Goal: Ask a question

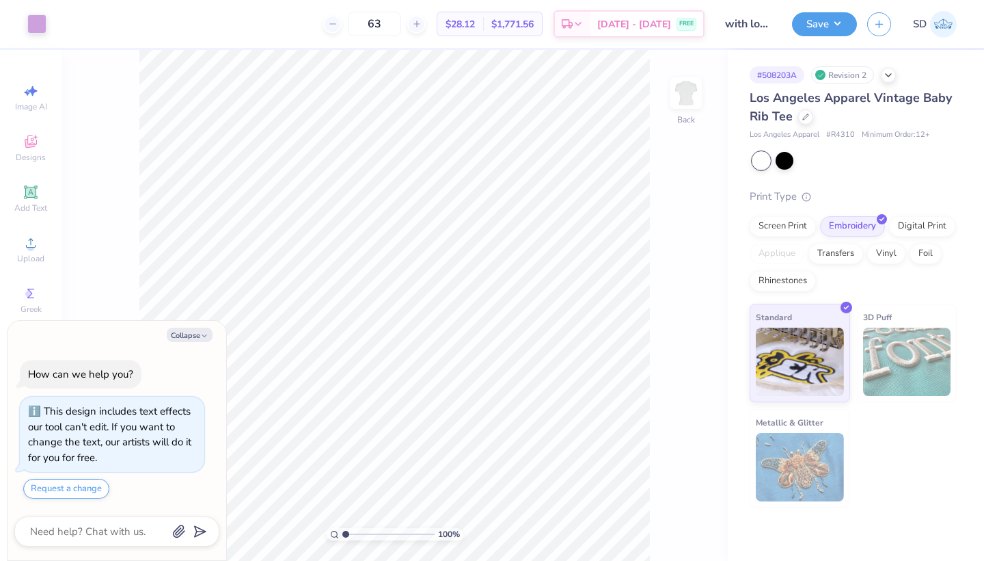
type textarea "x"
click at [97, 484] on button "Request a change" at bounding box center [66, 489] width 86 height 20
type textarea "x"
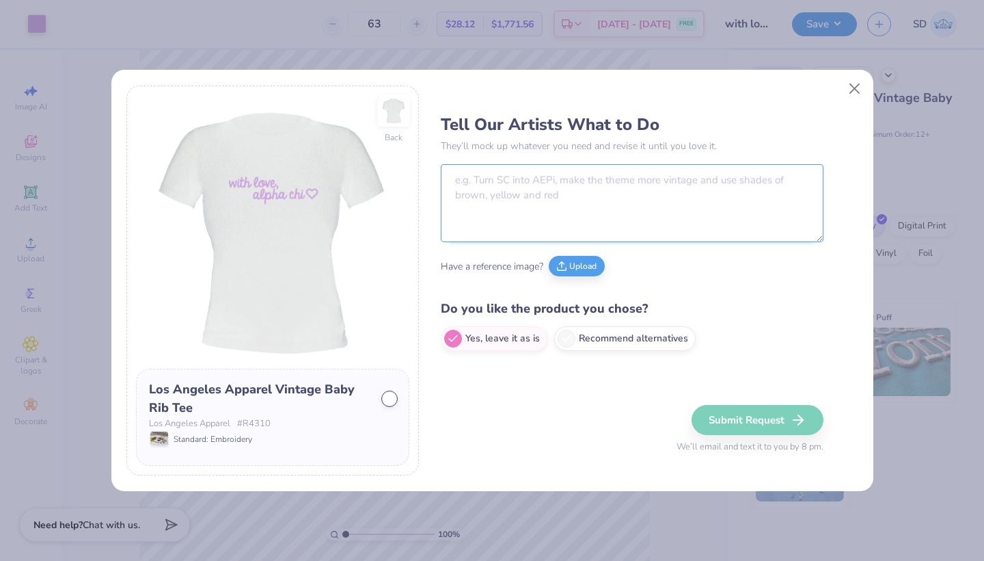
click at [505, 196] on textarea at bounding box center [632, 203] width 383 height 78
click at [384, 401] on div at bounding box center [390, 399] width 14 height 14
click at [389, 398] on div at bounding box center [390, 399] width 14 height 14
click at [531, 175] on textarea at bounding box center [632, 203] width 383 height 78
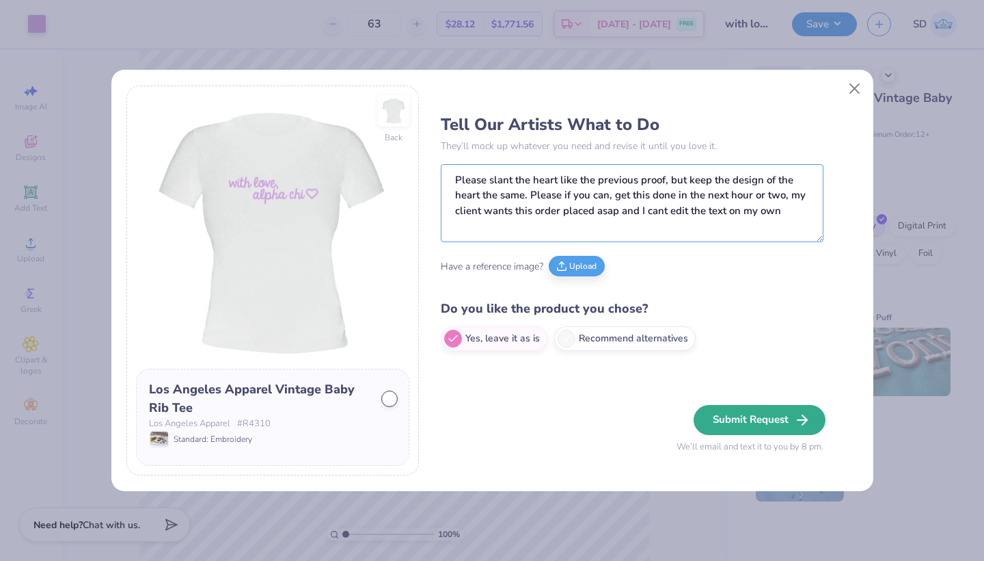
type textarea "Please slant the heart like the previous proof, but keep the design of the hear…"
click at [725, 410] on button "Submit Request" at bounding box center [760, 420] width 132 height 30
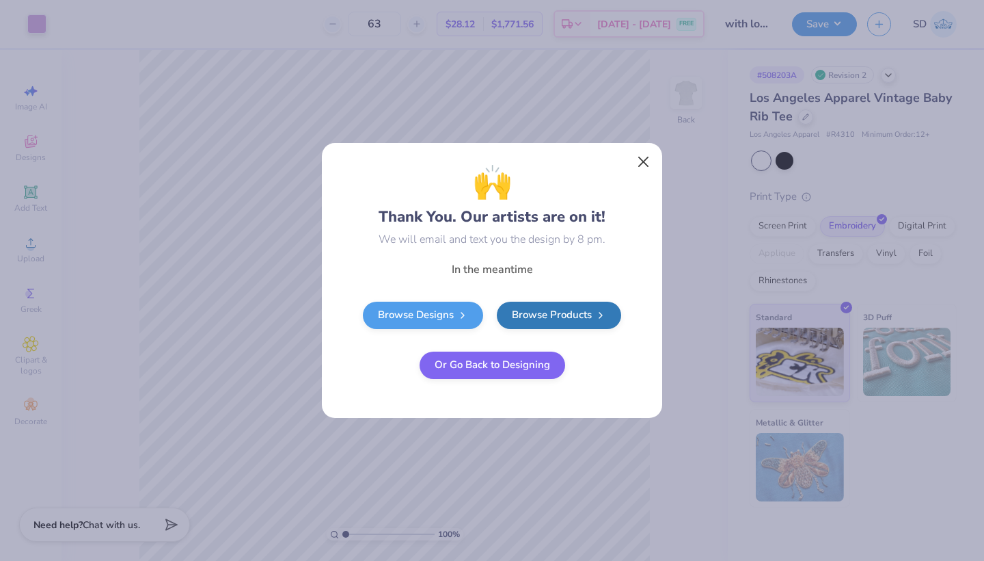
click at [645, 150] on button "Close" at bounding box center [644, 162] width 26 height 26
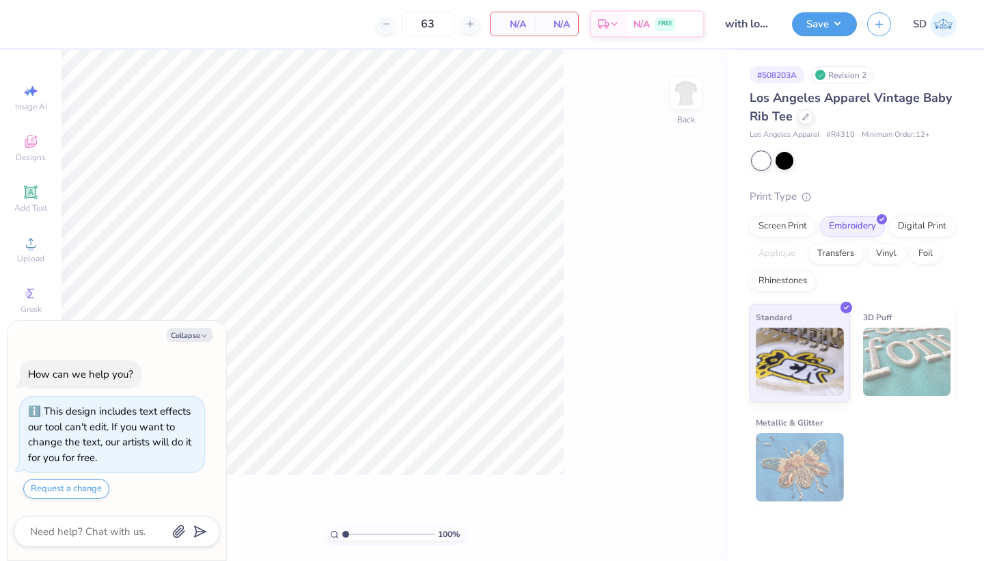
type textarea "x"
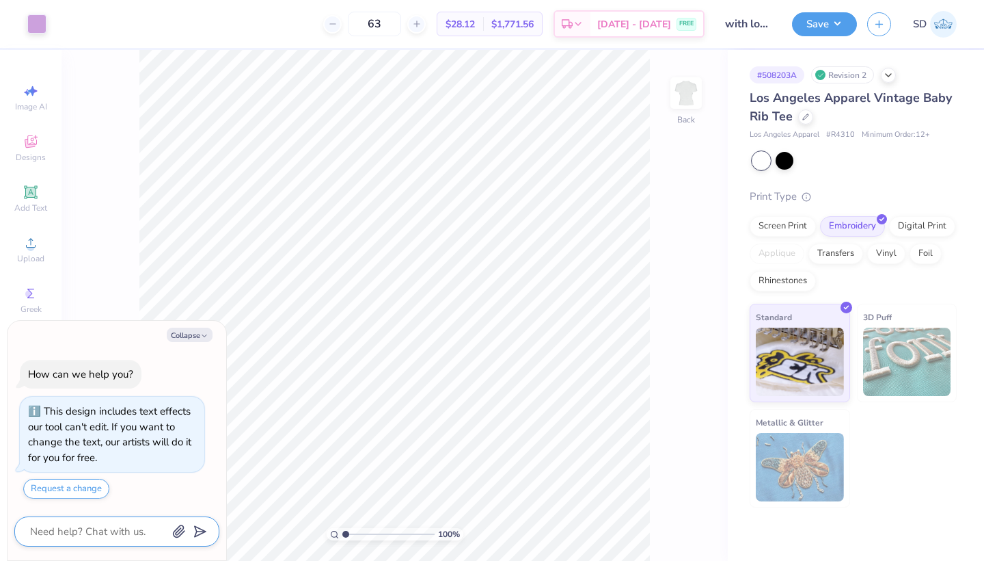
click at [85, 535] on textarea at bounding box center [98, 531] width 139 height 18
type textarea "w"
type textarea "x"
type textarea "wh"
type textarea "x"
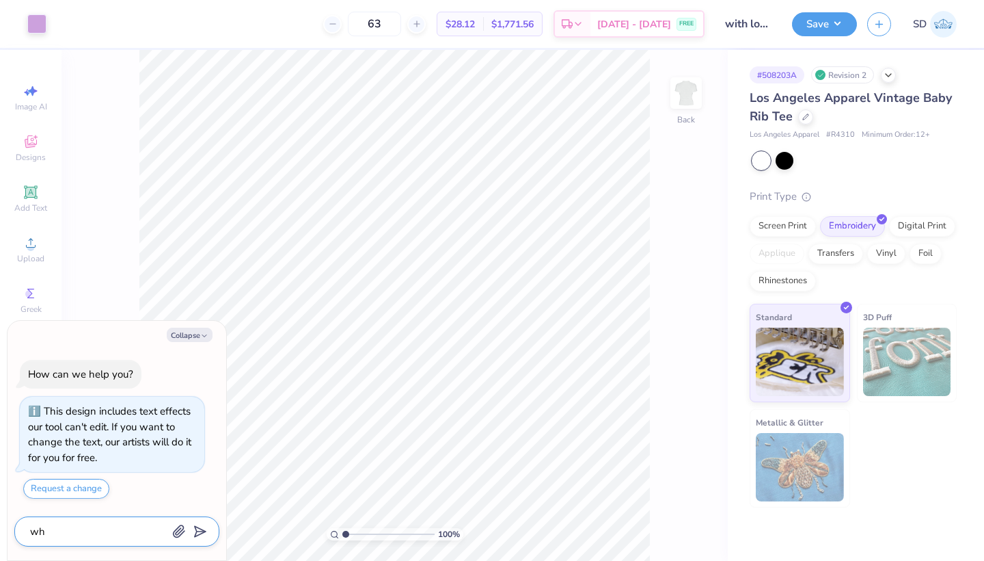
type textarea "wha"
type textarea "x"
type textarea "what"
type textarea "x"
type textarea "what"
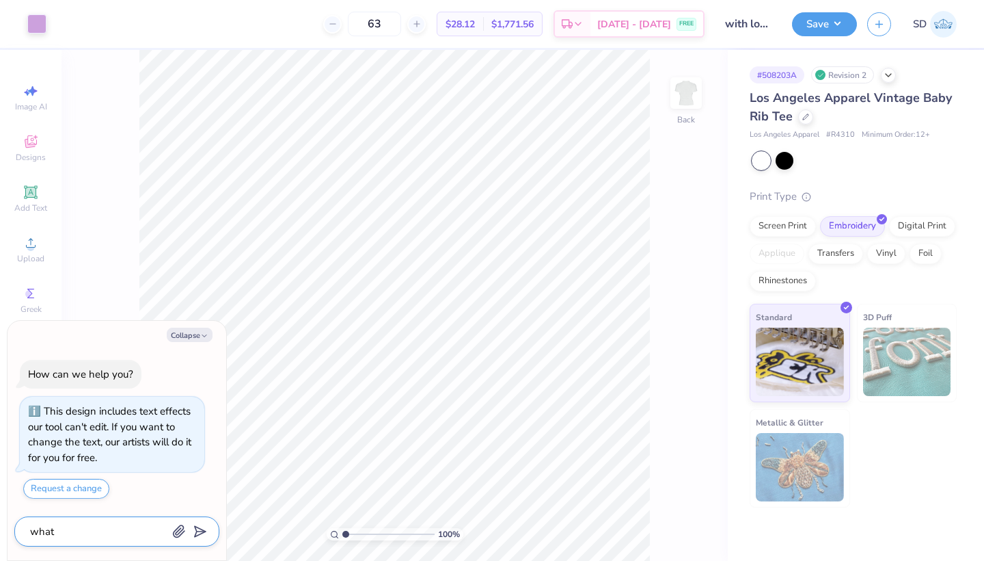
type textarea "x"
type textarea "what i"
type textarea "x"
type textarea "what is"
type textarea "x"
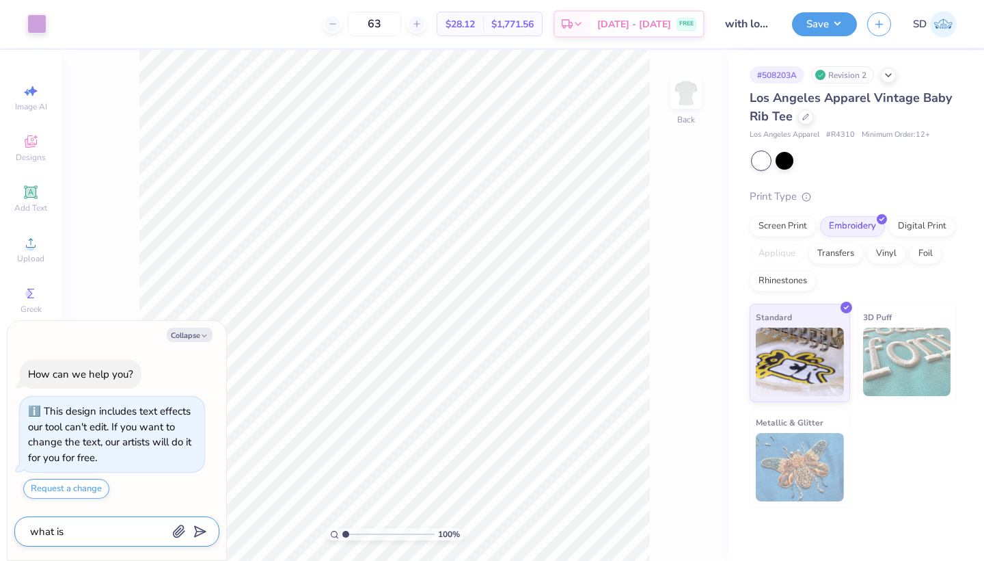
type textarea "what is"
type textarea "x"
type textarea "what is r"
type textarea "x"
type textarea "what is rh"
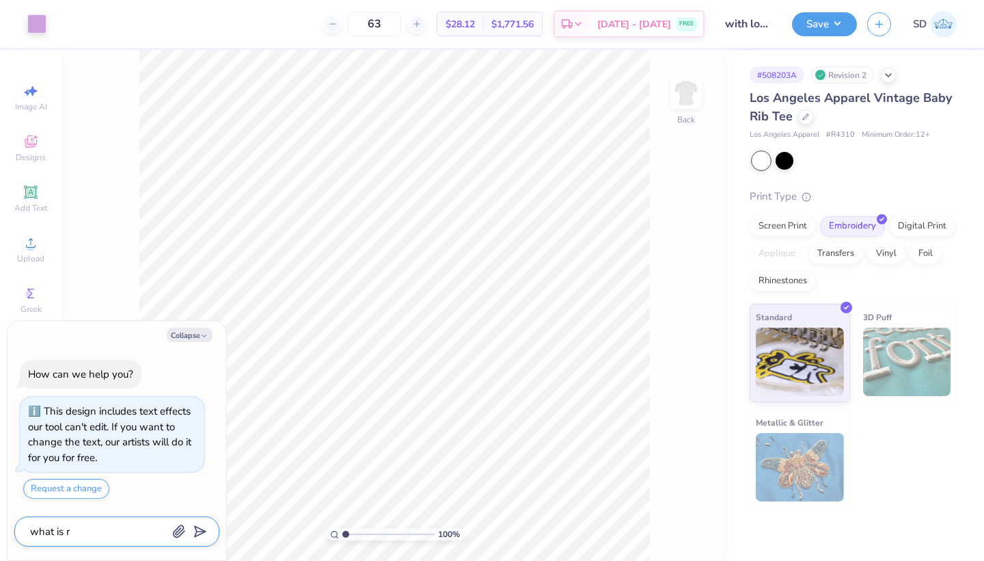
type textarea "x"
type textarea "what is rhe"
type textarea "x"
type textarea "what is [MEDICAL_DATA]"
type textarea "x"
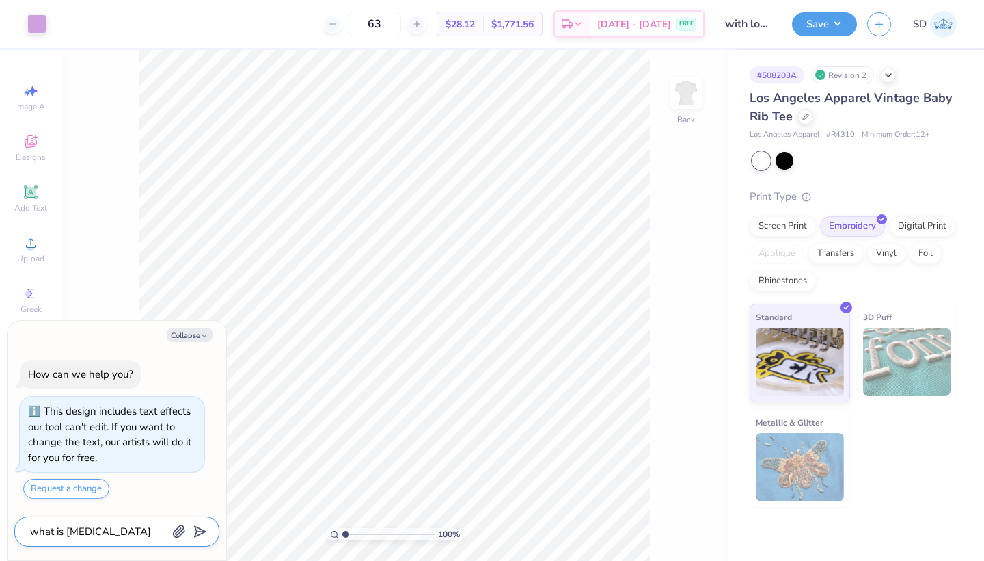
type textarea "what is [MEDICAL_DATA]"
type textarea "x"
type textarea "what is rheumatoid arthriti"
type textarea "x"
type textarea "what is rheumatoid arthrit"
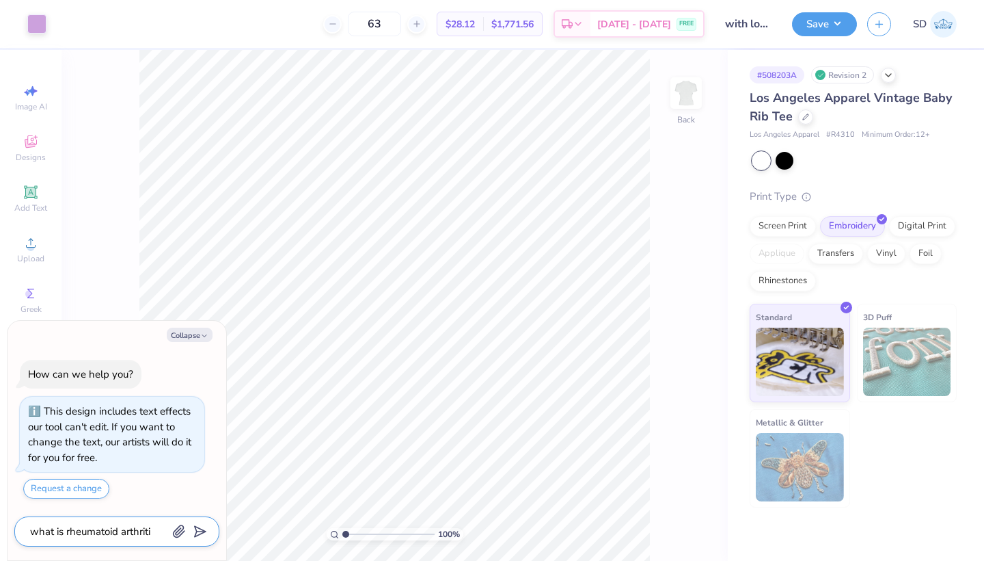
type textarea "x"
type textarea "what is rheumatoid arthri"
type textarea "x"
type textarea "what is rheumatoid arthr"
type textarea "x"
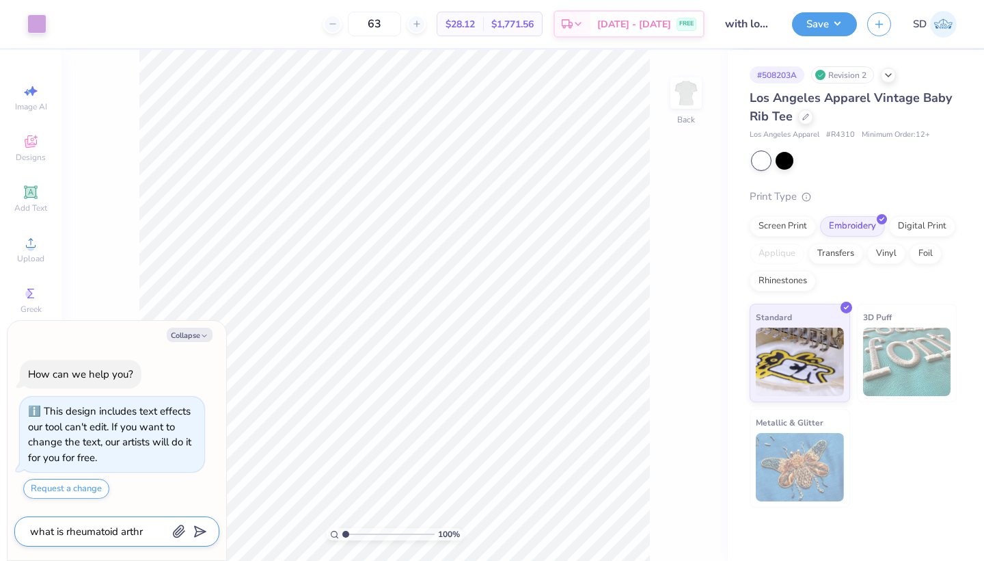
type textarea "what is rheumatoid arth"
type textarea "x"
type textarea "what is rheumatoid art"
type textarea "x"
type textarea "what is rheumatoid ar"
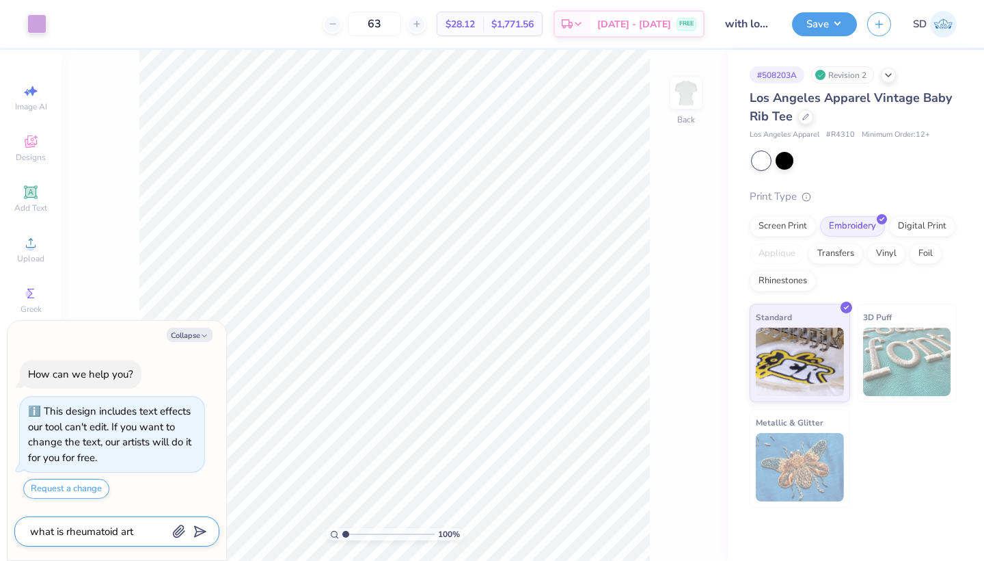
type textarea "x"
type textarea "what is rheumatoid a"
type textarea "x"
type textarea "what is rheumatoid"
type textarea "x"
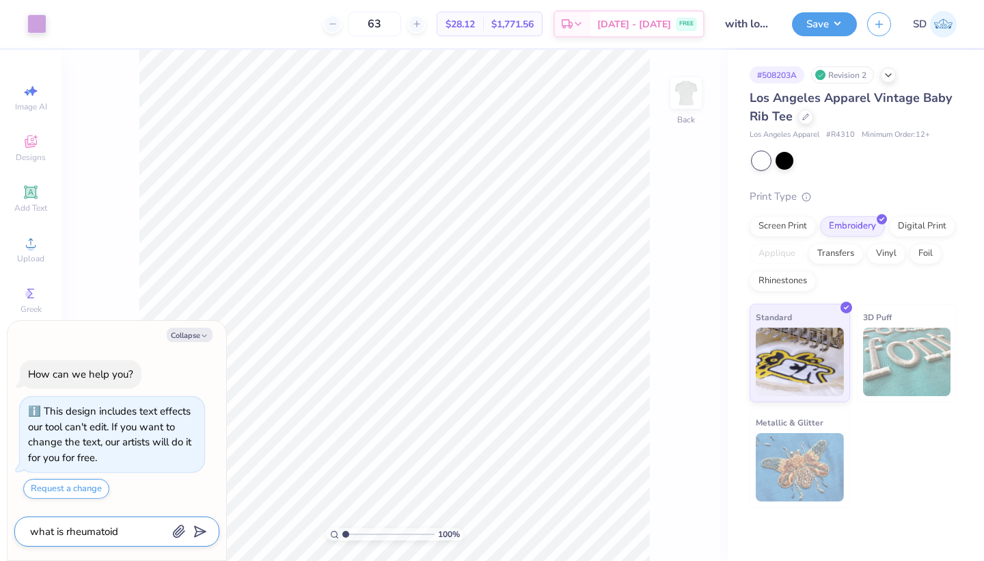
type textarea "what is rheumatoid"
type textarea "x"
type textarea "what is rheumatoi"
type textarea "x"
type textarea "what is rheumato"
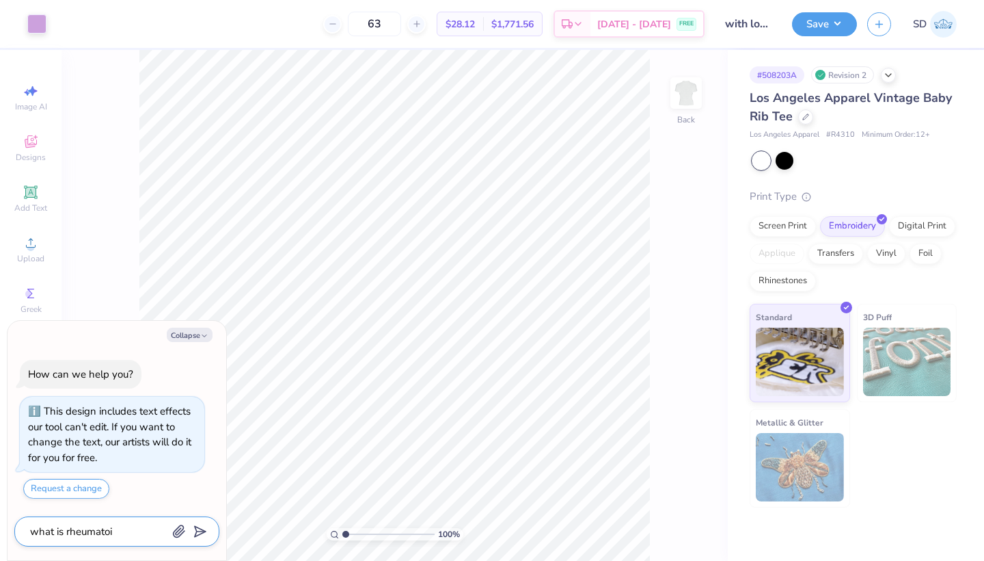
type textarea "x"
type textarea "what is rheumat"
type textarea "x"
type textarea "what is rheuma"
type textarea "x"
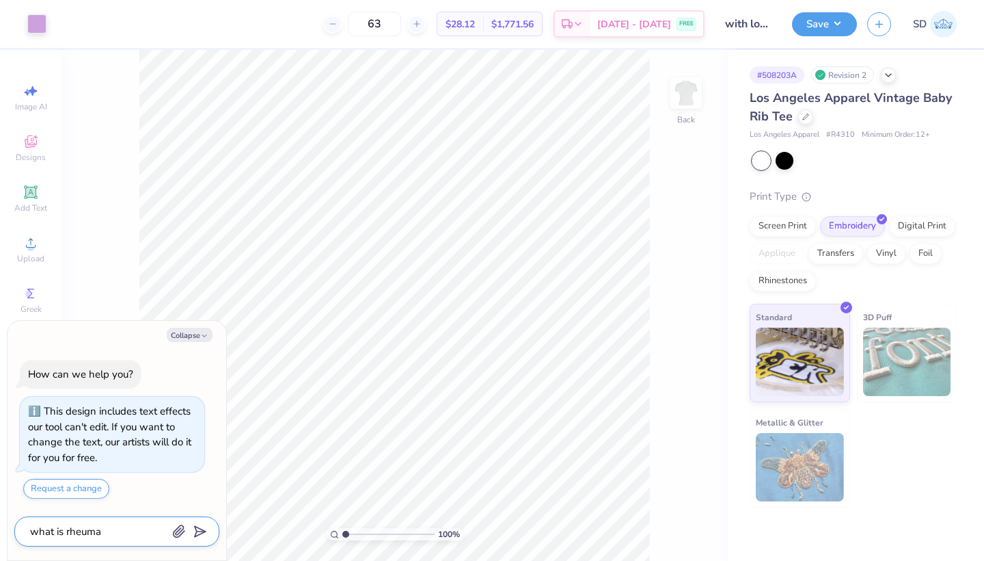
type textarea "what is rheum"
type textarea "x"
type textarea "what is rheu"
type textarea "x"
type textarea "what is rhe"
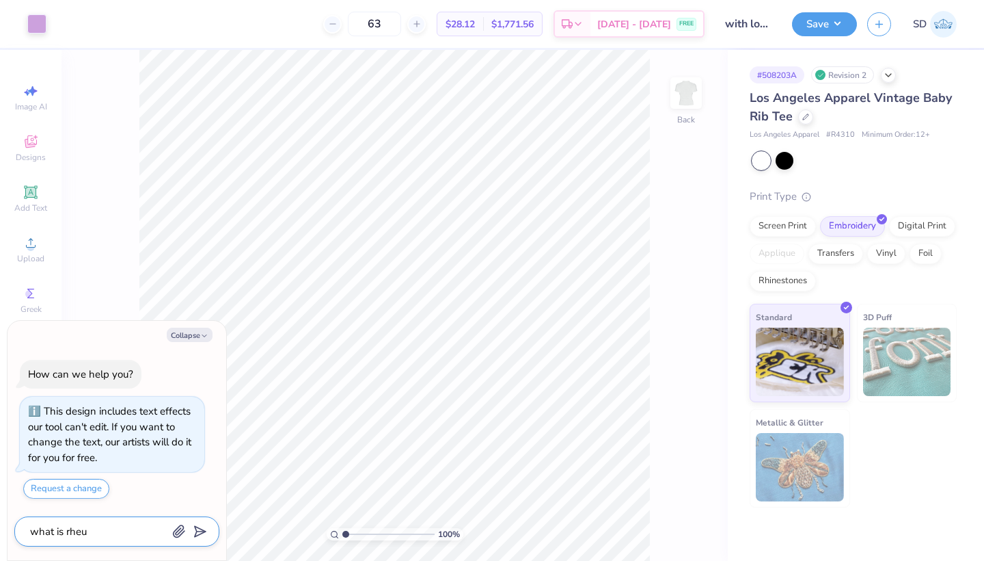
type textarea "x"
type textarea "what is rh"
type textarea "x"
type textarea "what is r"
type textarea "x"
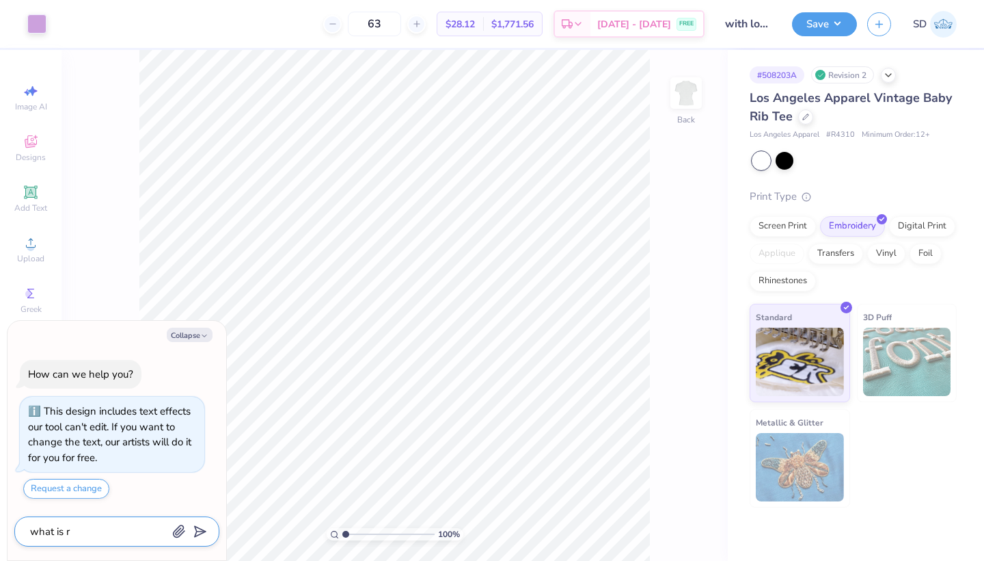
type textarea "what is"
type textarea "x"
type textarea "what is t"
type textarea "x"
type textarea "what is th"
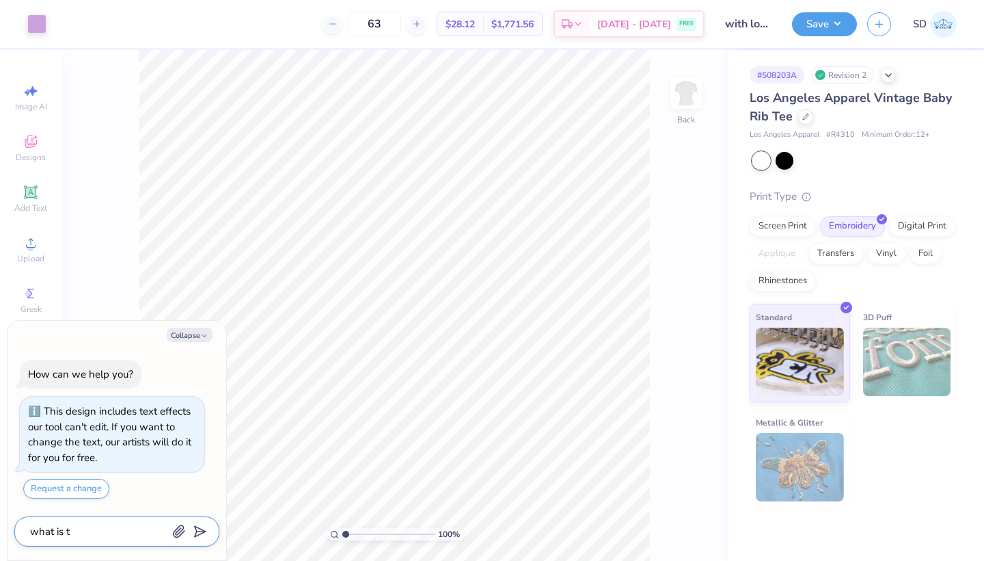
type textarea "x"
type textarea "what is the"
type textarea "x"
type textarea "what is the"
type textarea "x"
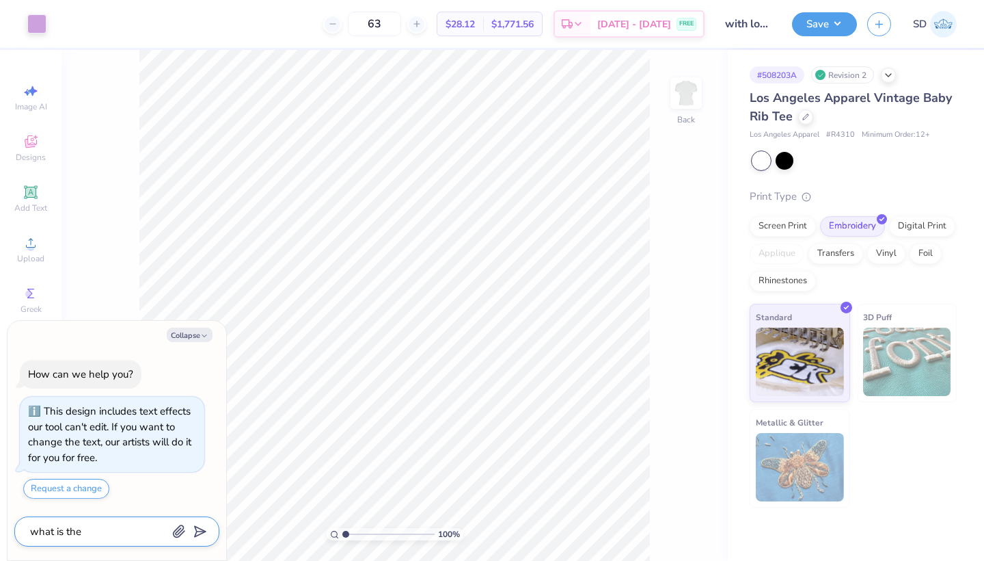
type textarea "what is the s"
type textarea "x"
type textarea "what is the st"
type textarea "x"
type textarea "what is the sto"
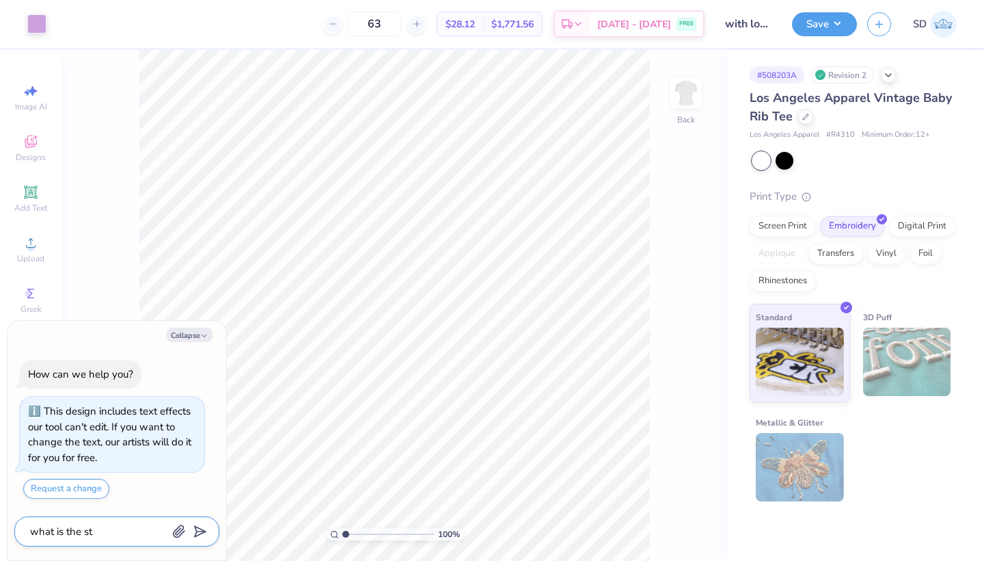
type textarea "x"
type textarea "what is the stoc"
type textarea "x"
type textarea "what is the stock"
type textarea "x"
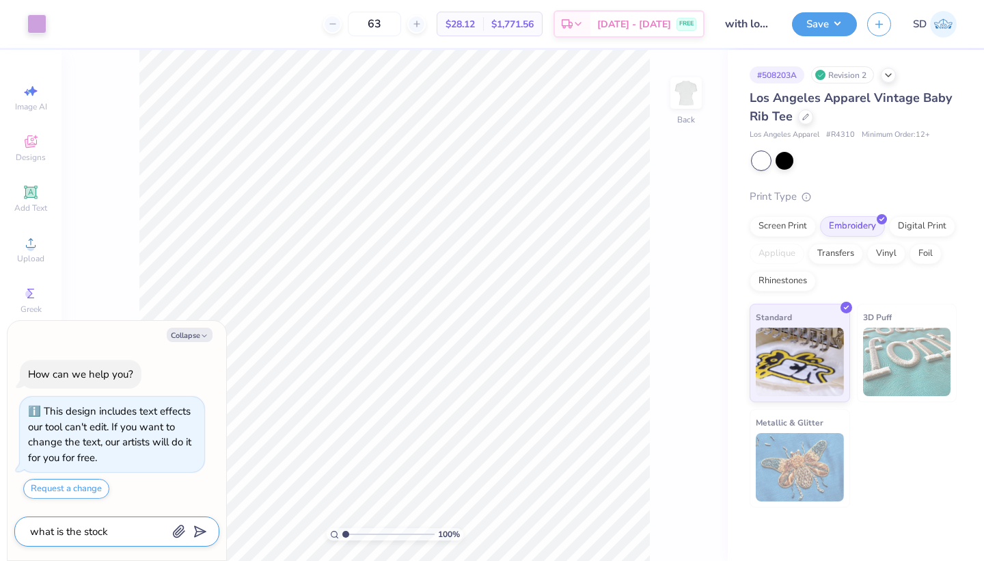
type textarea "what is the stock"
type textarea "x"
type textarea "what is the stock o"
type textarea "x"
type textarea "what is the stock on"
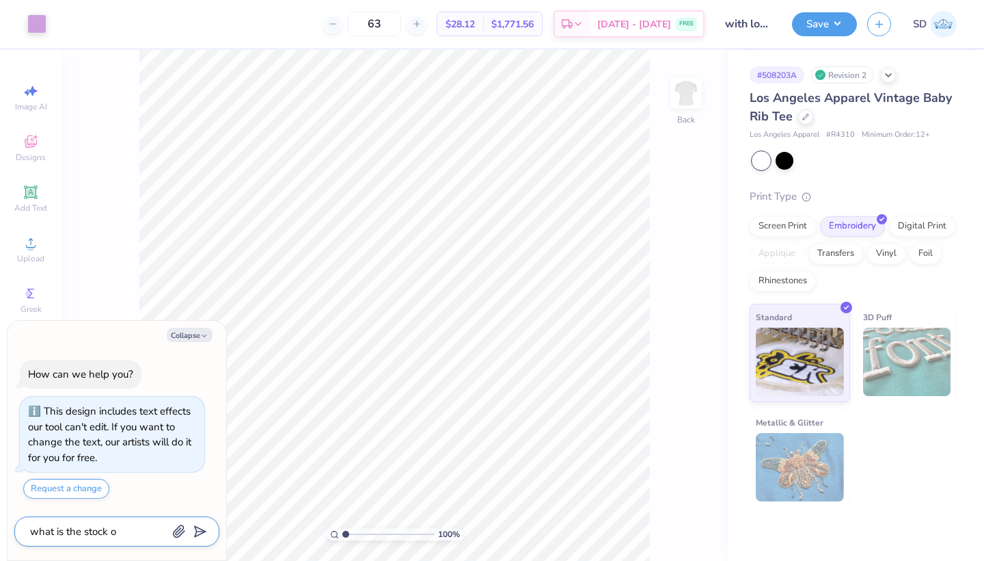
type textarea "x"
type textarea "what is the stock on"
type textarea "x"
type textarea "what is the stock on t"
type textarea "x"
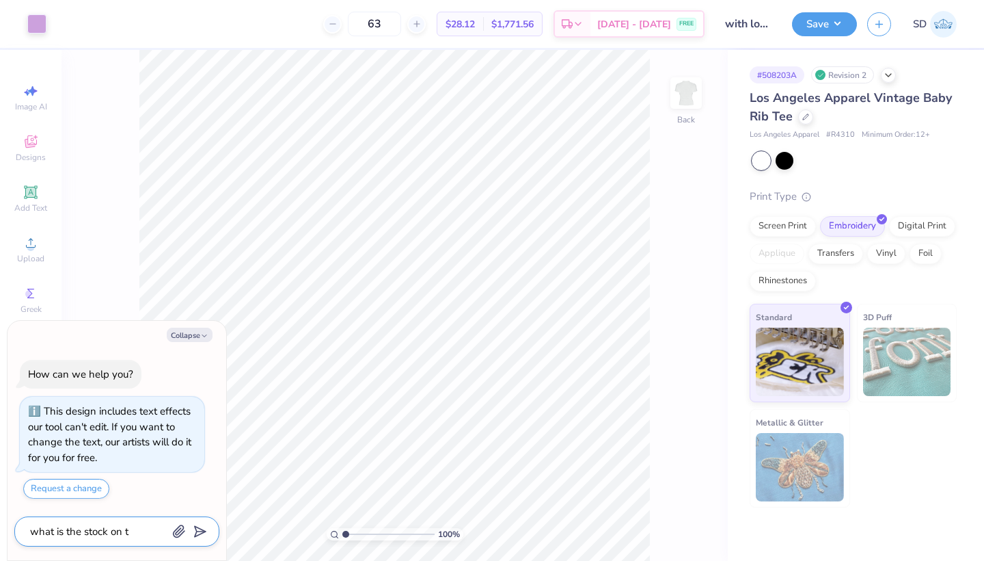
type textarea "what is the stock on th"
type textarea "x"
type textarea "what is the stock on thi"
type textarea "x"
type textarea "what is the stock on this"
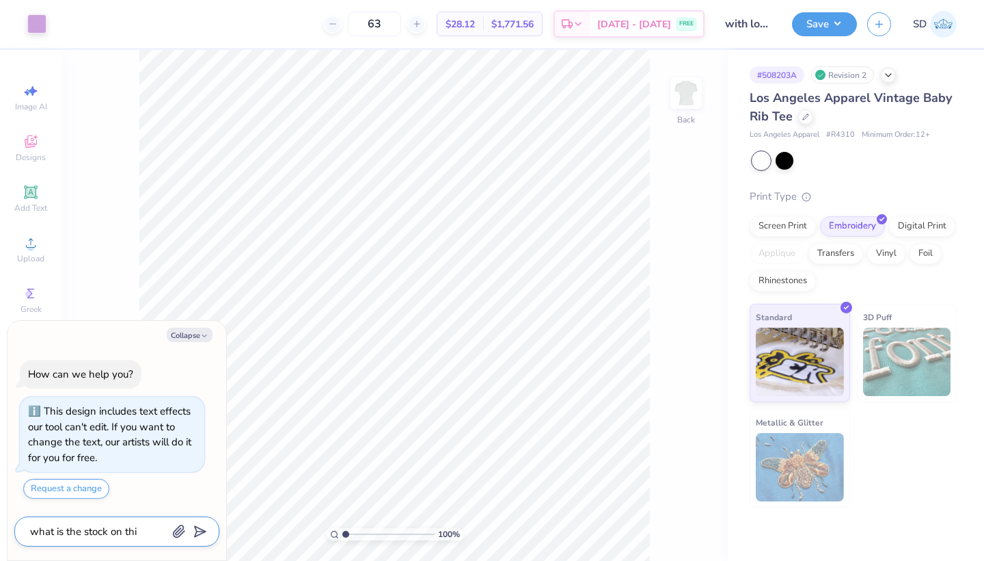
type textarea "x"
type textarea "what is the stock on this"
type textarea "x"
type textarea "what is the stock on this p"
type textarea "x"
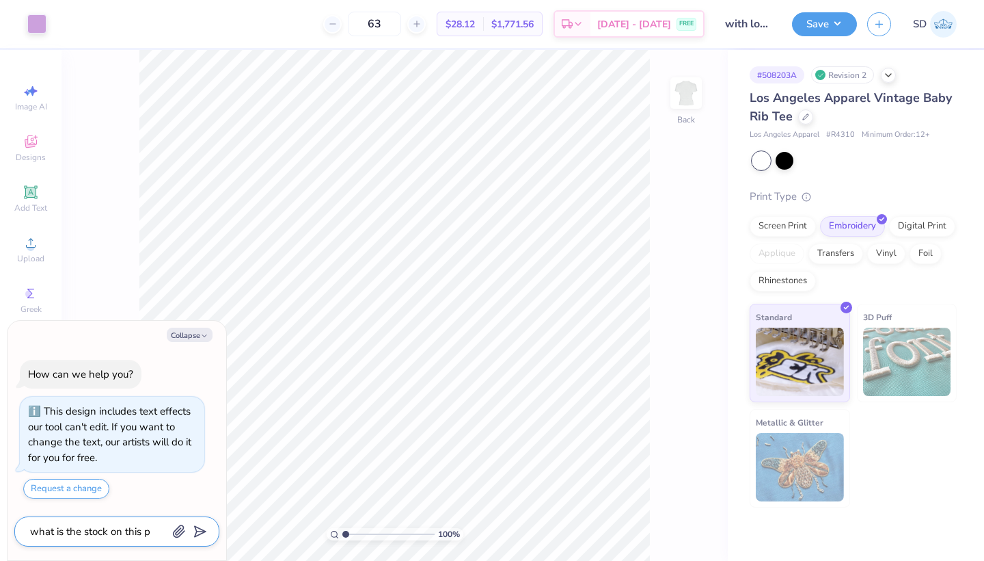
type textarea "what is the stock on this pr"
type textarea "x"
type textarea "what is the stock on this pro"
type textarea "x"
type textarea "what is the stock on this prod"
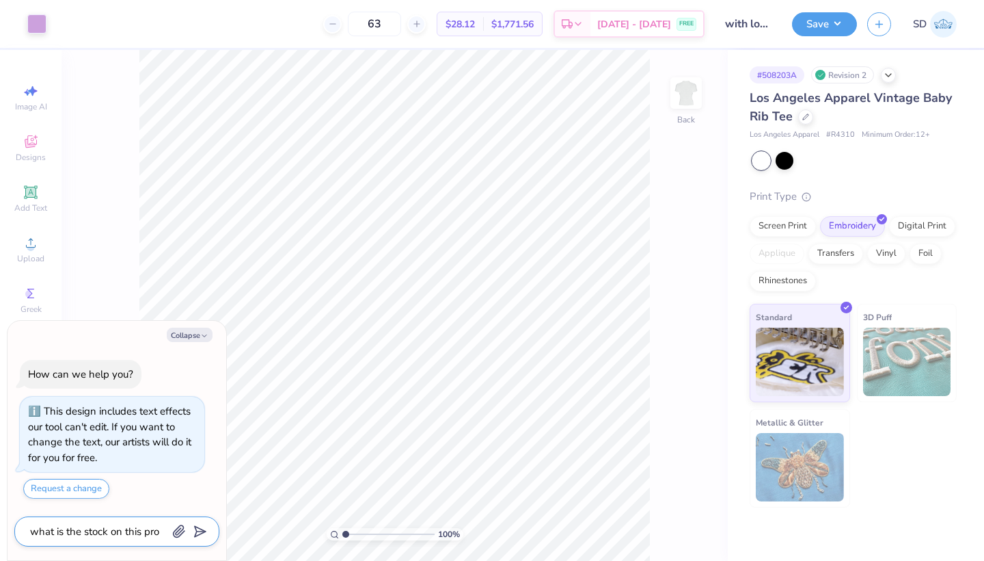
type textarea "x"
type textarea "what is the stock on this produ"
type textarea "x"
type textarea "what is the stock on this produc"
type textarea "x"
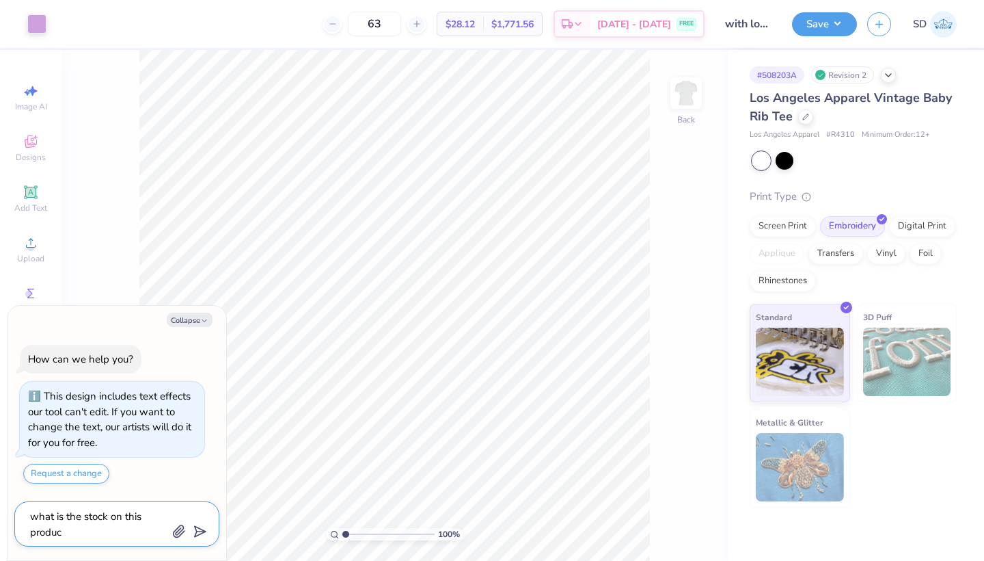
type textarea "what is the stock on this product"
type textarea "x"
type textarea "what is the stock on this product?"
type textarea "x"
type textarea "what is the stock on this product?"
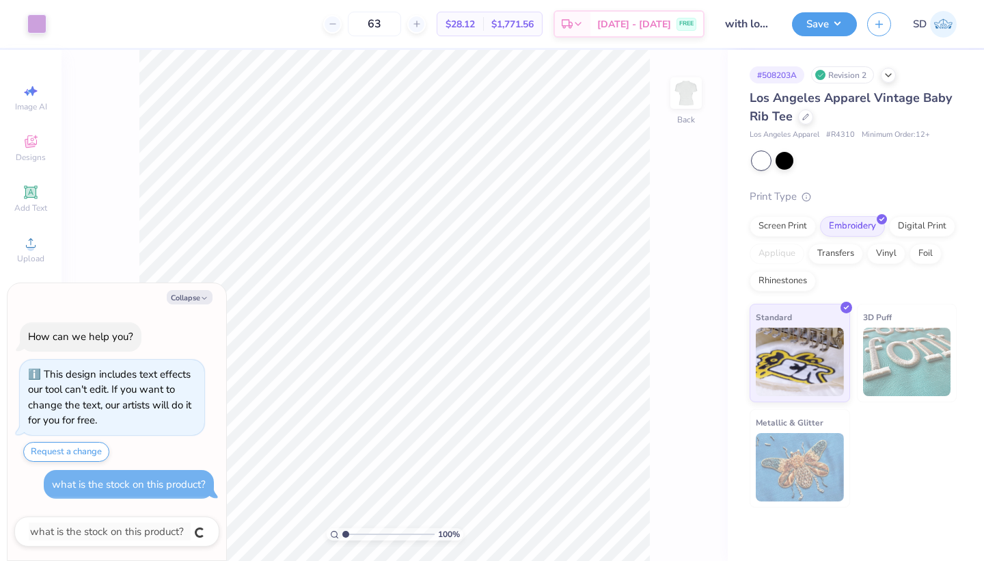
type textarea "x"
